Goal: Information Seeking & Learning: Learn about a topic

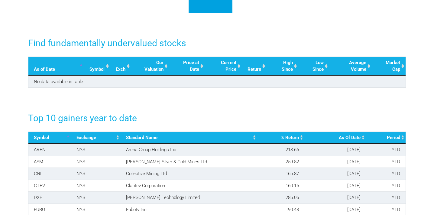
scroll to position [830, 0]
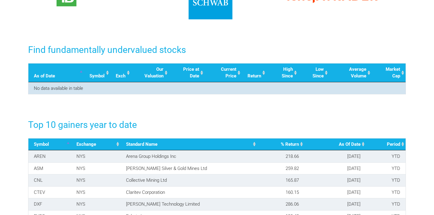
click at [70, 88] on td "No data available in table" at bounding box center [216, 88] width 377 height 12
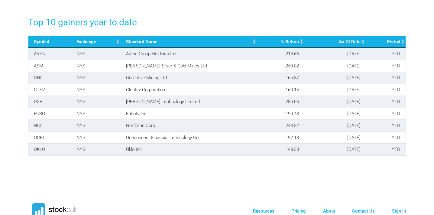
scroll to position [934, 0]
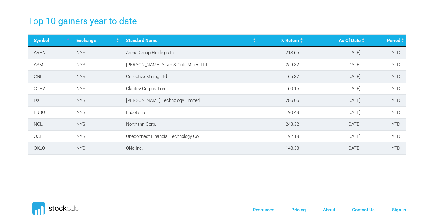
click at [398, 38] on th "Period" at bounding box center [386, 41] width 40 height 12
click at [399, 41] on th "Period" at bounding box center [386, 41] width 40 height 12
click at [293, 39] on th "% Return" at bounding box center [280, 41] width 47 height 12
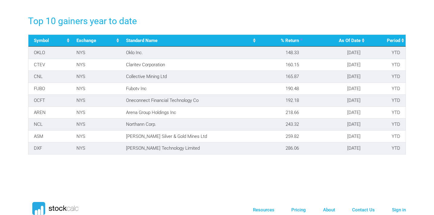
click at [293, 39] on th "% Return" at bounding box center [280, 41] width 47 height 12
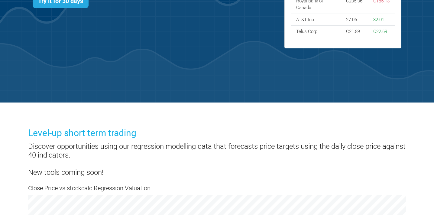
scroll to position [0, 0]
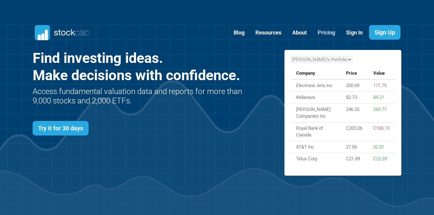
click at [327, 34] on link "Pricing" at bounding box center [326, 32] width 27 height 15
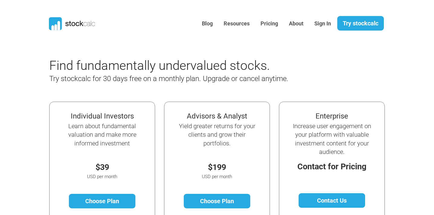
click at [61, 25] on icon at bounding box center [55, 23] width 13 height 13
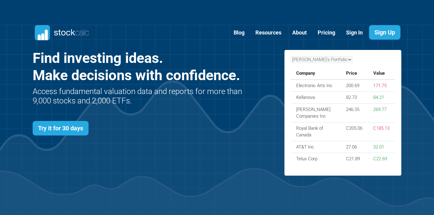
scroll to position [263, 387]
click at [301, 33] on link "About" at bounding box center [300, 32] width 24 height 15
